Goal: Transaction & Acquisition: Purchase product/service

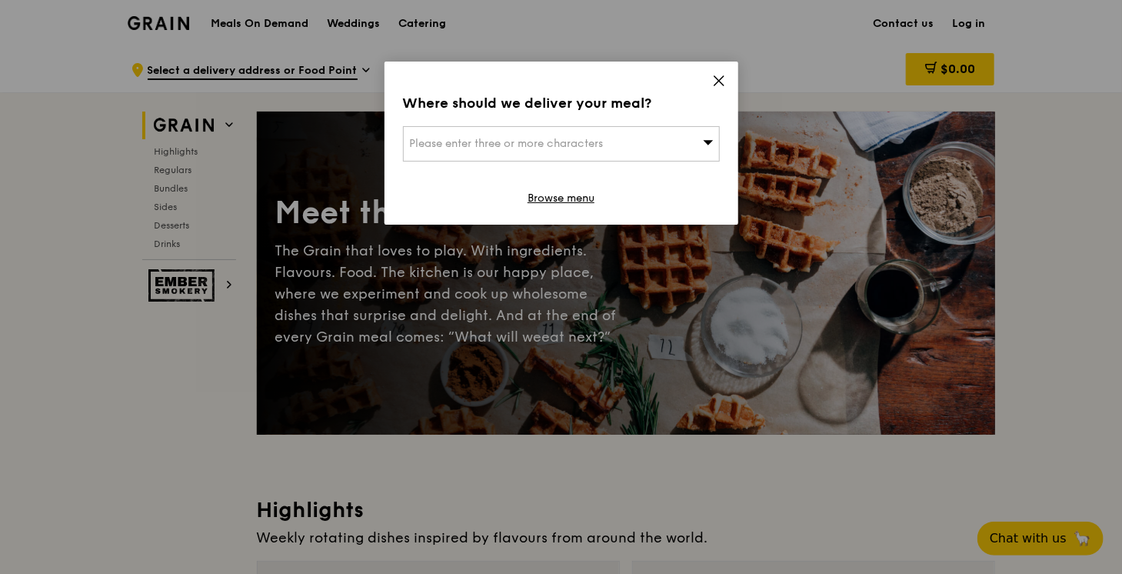
click at [723, 80] on icon at bounding box center [719, 81] width 14 height 14
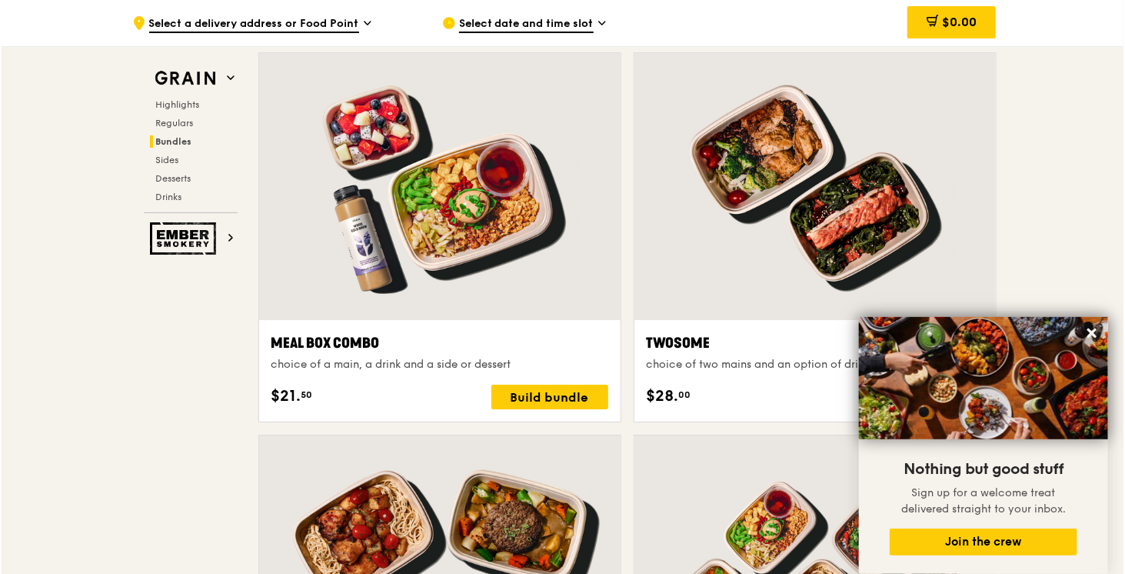
scroll to position [2271, 0]
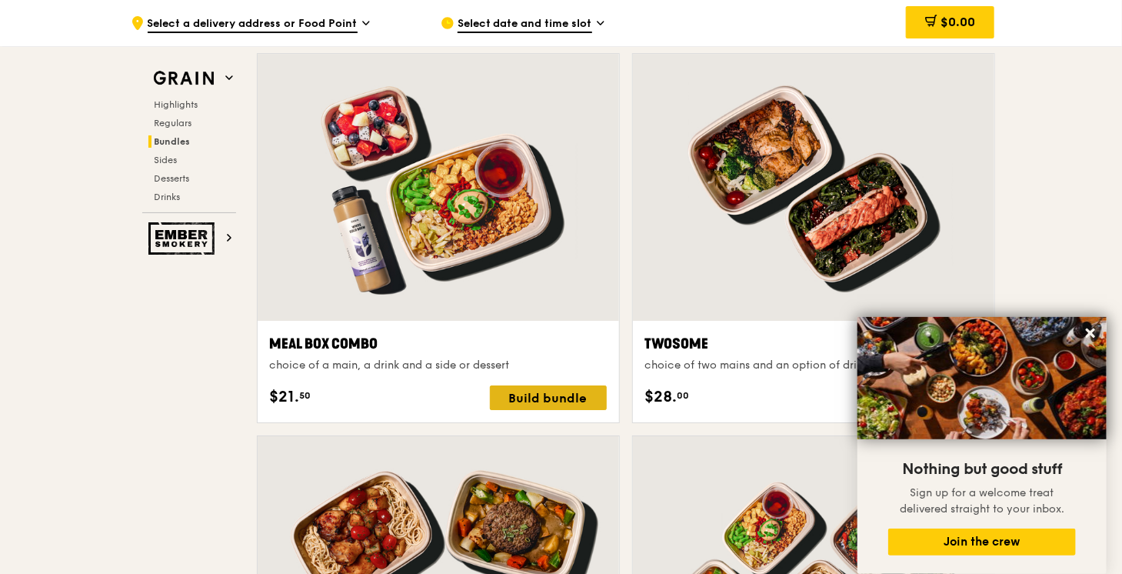
click at [518, 388] on div "Build bundle" at bounding box center [548, 397] width 117 height 25
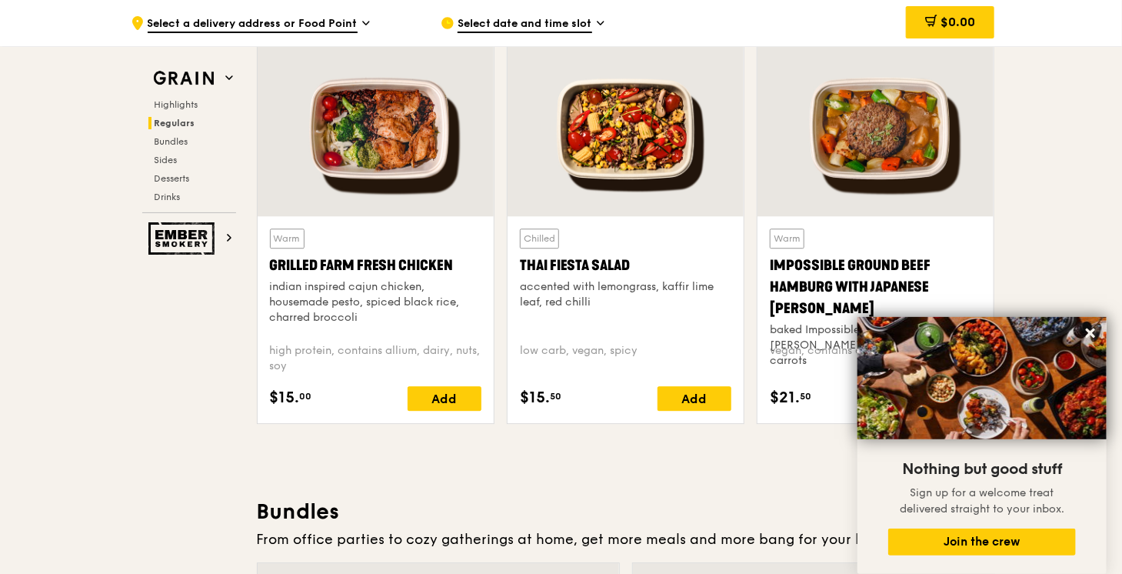
scroll to position [1732, 0]
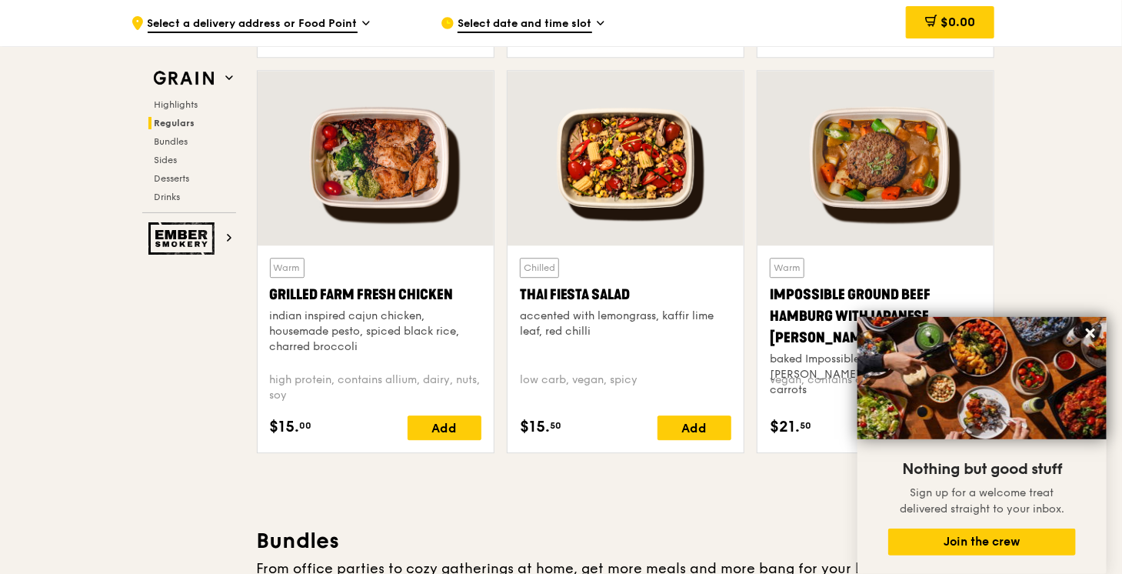
click at [406, 157] on div at bounding box center [376, 158] width 236 height 175
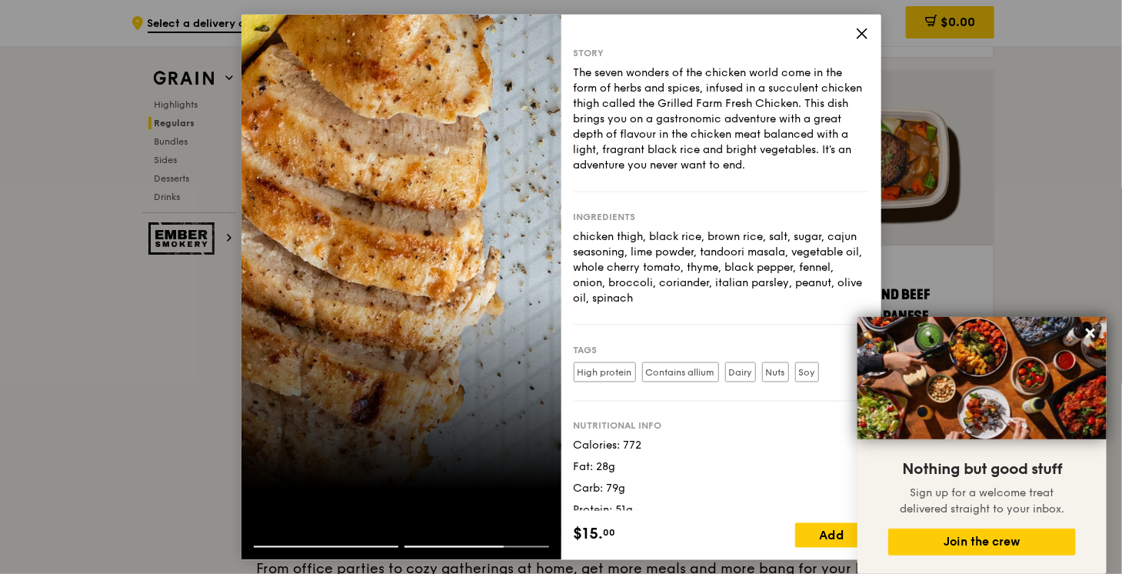
drag, startPoint x: 634, startPoint y: 102, endPoint x: 819, endPoint y: 178, distance: 200.7
click at [819, 178] on div "Story The seven wonders of the chicken world come in the form of herbs and spic…" at bounding box center [721, 119] width 295 height 145
drag, startPoint x: 673, startPoint y: 69, endPoint x: 803, endPoint y: 295, distance: 260.9
click at [803, 295] on div "Story The seven wonders of the chicken world come in the form of herbs and spic…" at bounding box center [722, 263] width 320 height 496
click at [376, 548] on div at bounding box center [402, 552] width 320 height 14
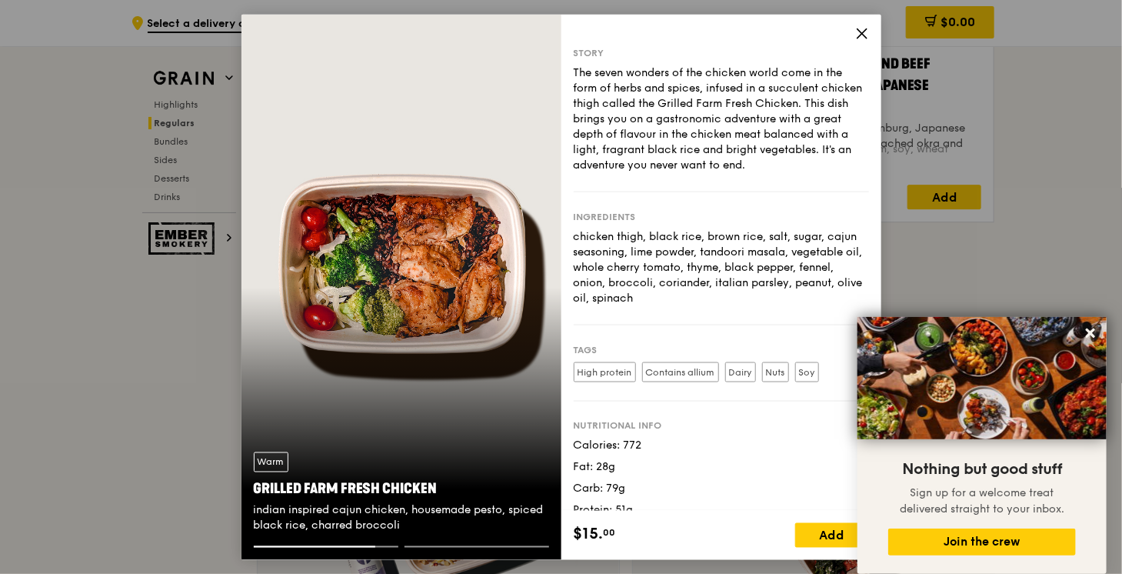
scroll to position [0, 0]
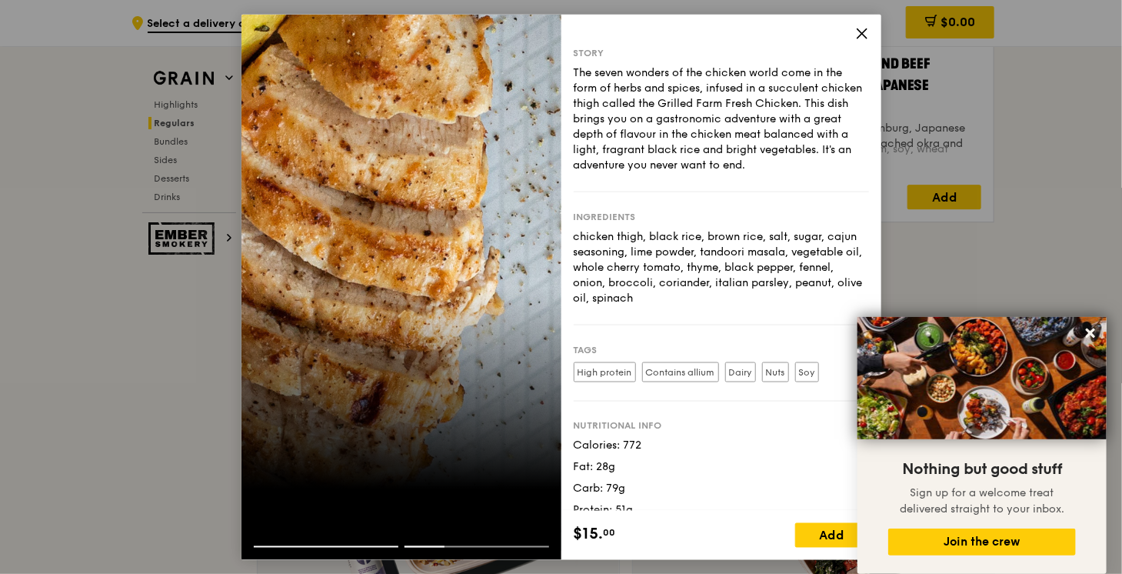
click at [862, 27] on icon at bounding box center [862, 34] width 14 height 14
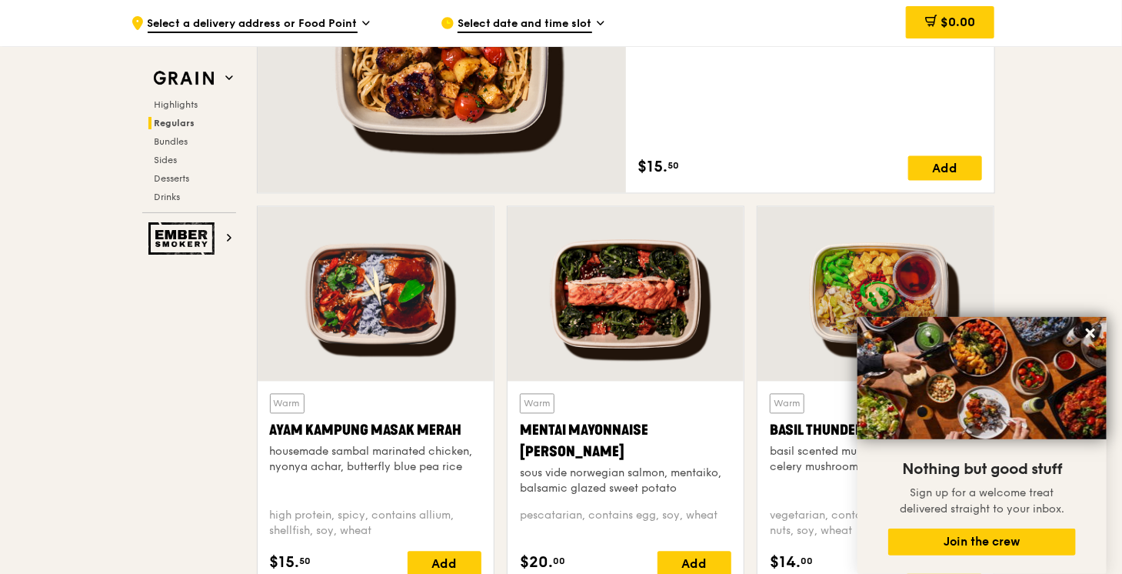
scroll to position [1194, 0]
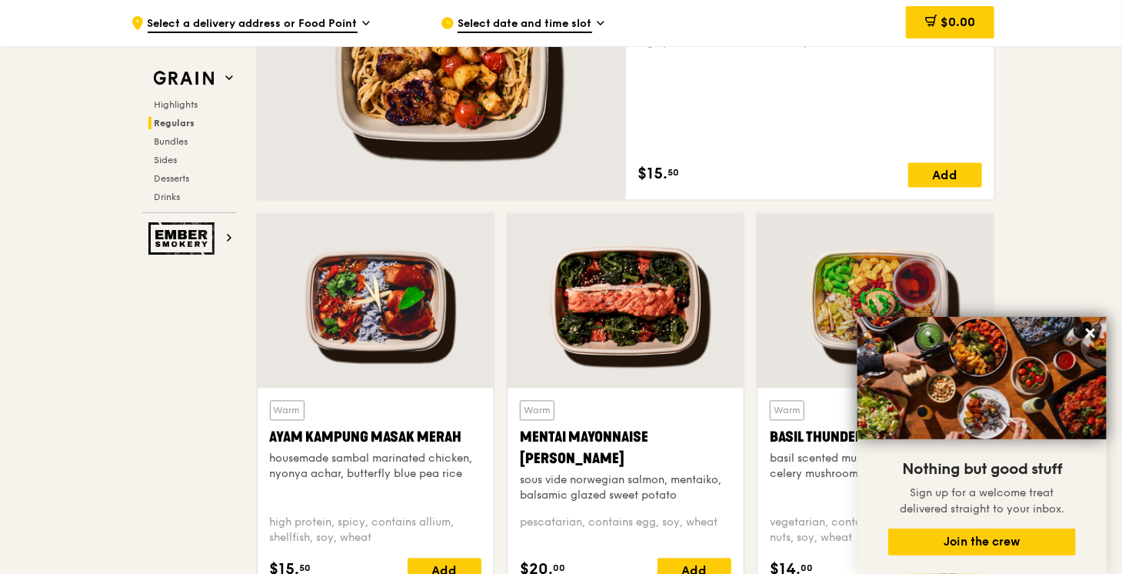
click at [443, 326] on div at bounding box center [376, 301] width 236 height 175
click at [367, 338] on div at bounding box center [376, 301] width 236 height 175
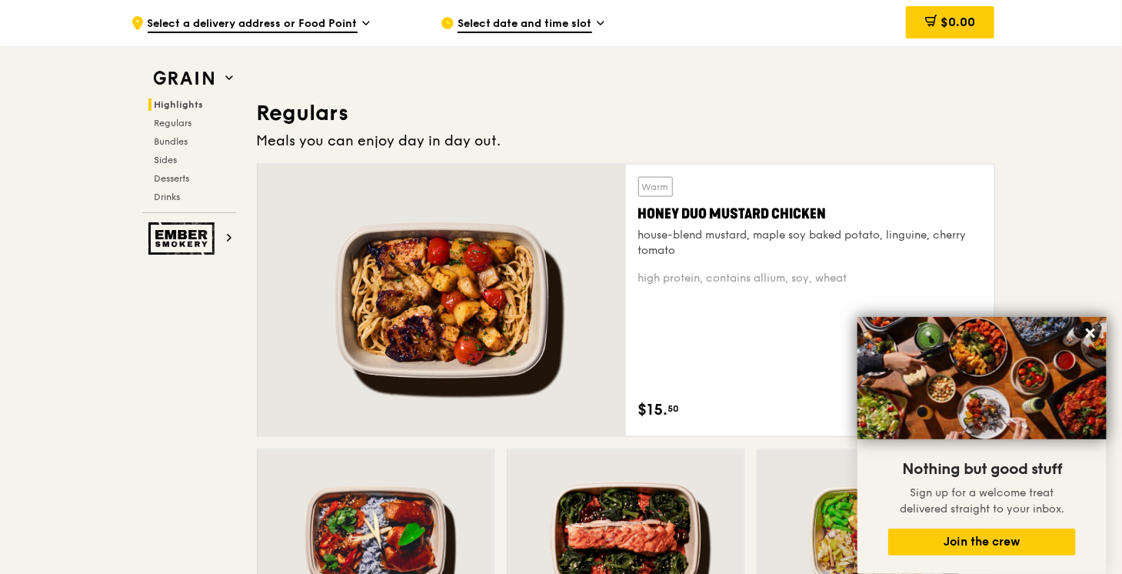
scroll to position [886, 0]
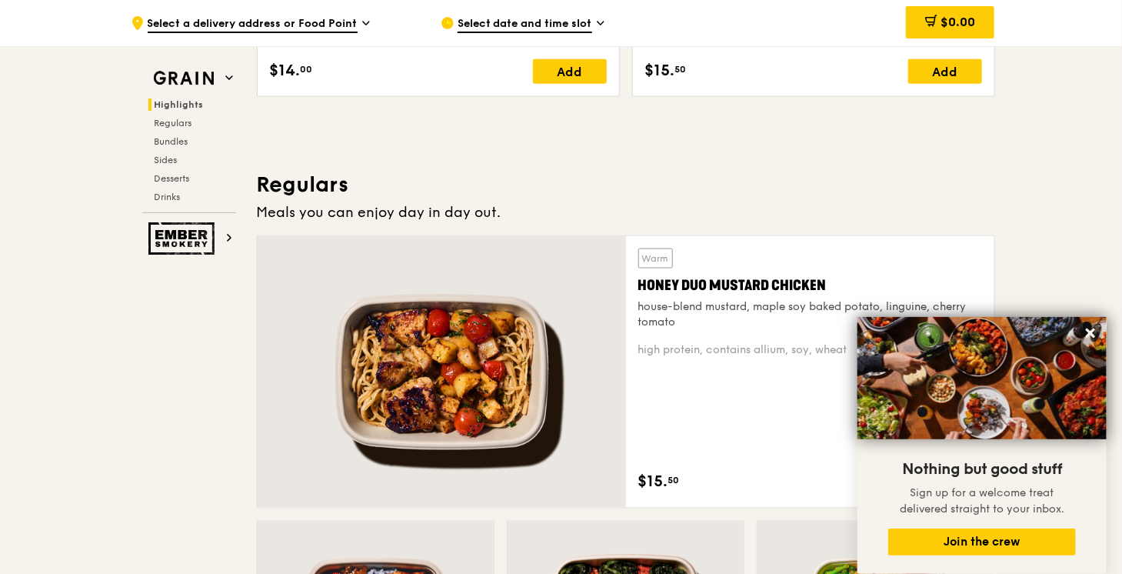
click at [453, 308] on div at bounding box center [442, 372] width 368 height 272
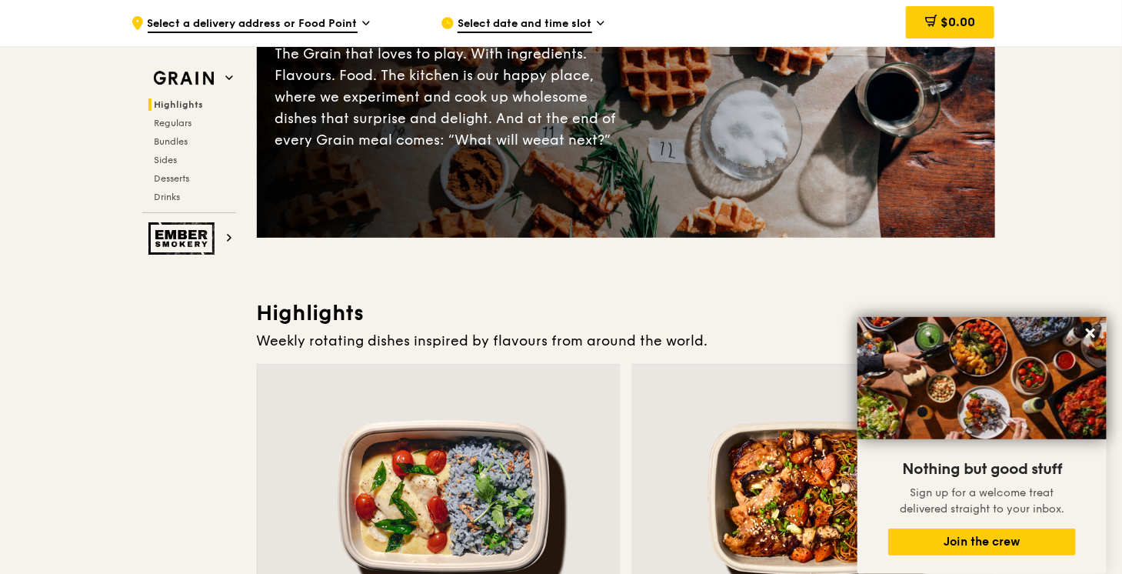
scroll to position [40, 0]
